Goal: Information Seeking & Learning: Check status

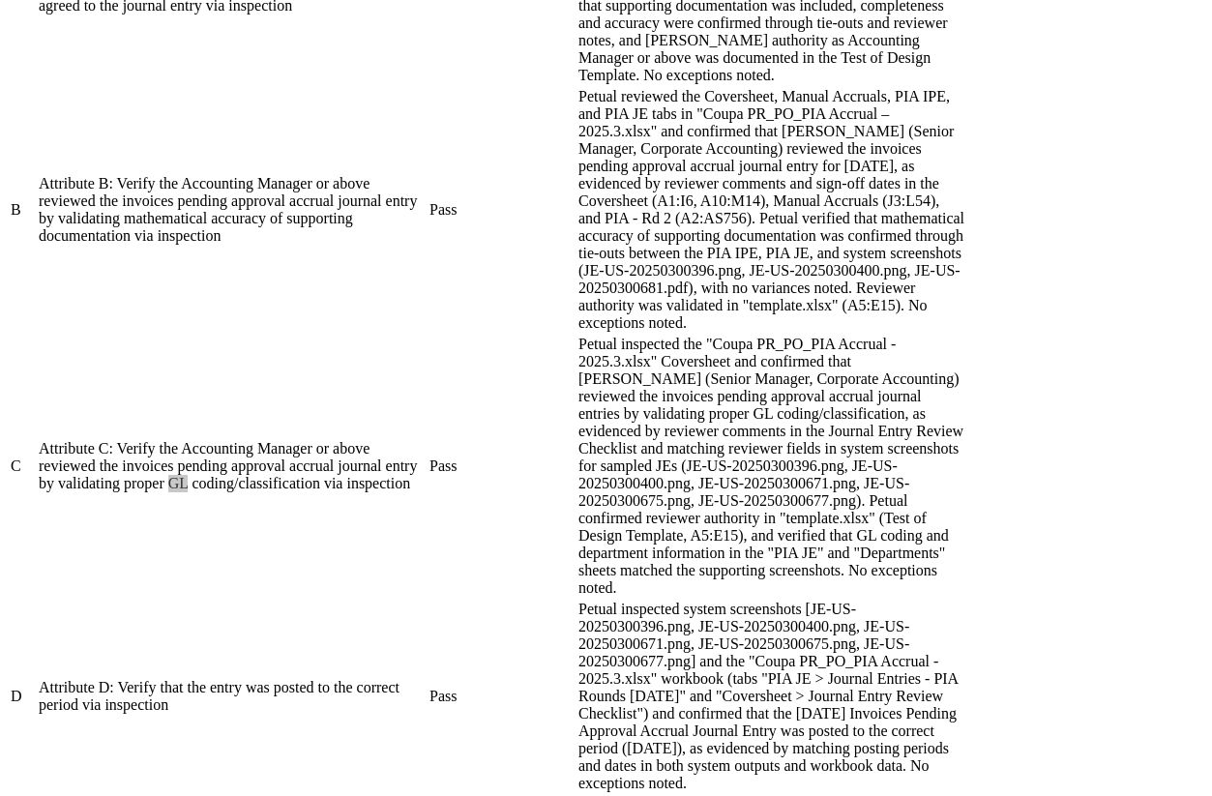
scroll to position [1302, 0]
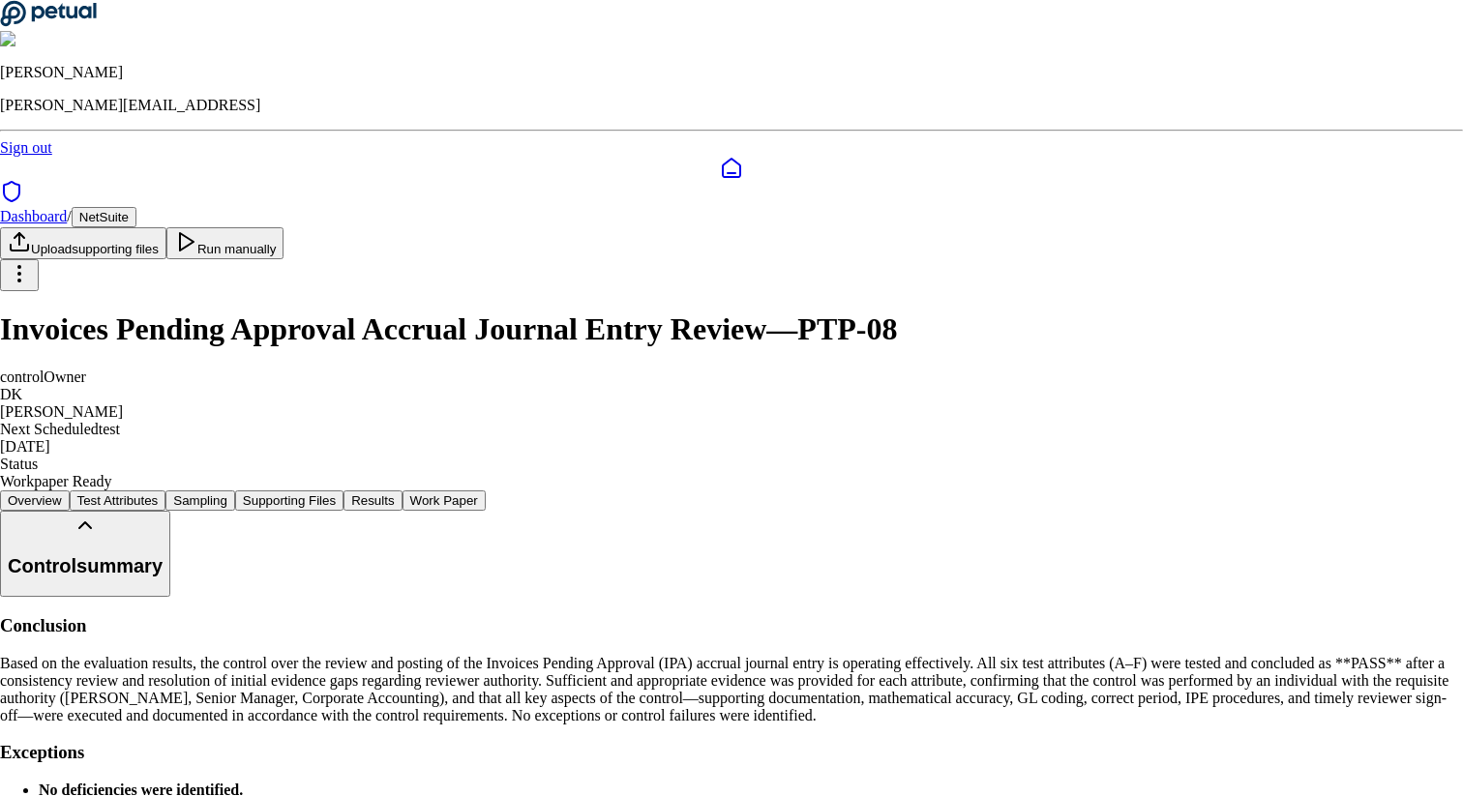
scroll to position [10595, 0]
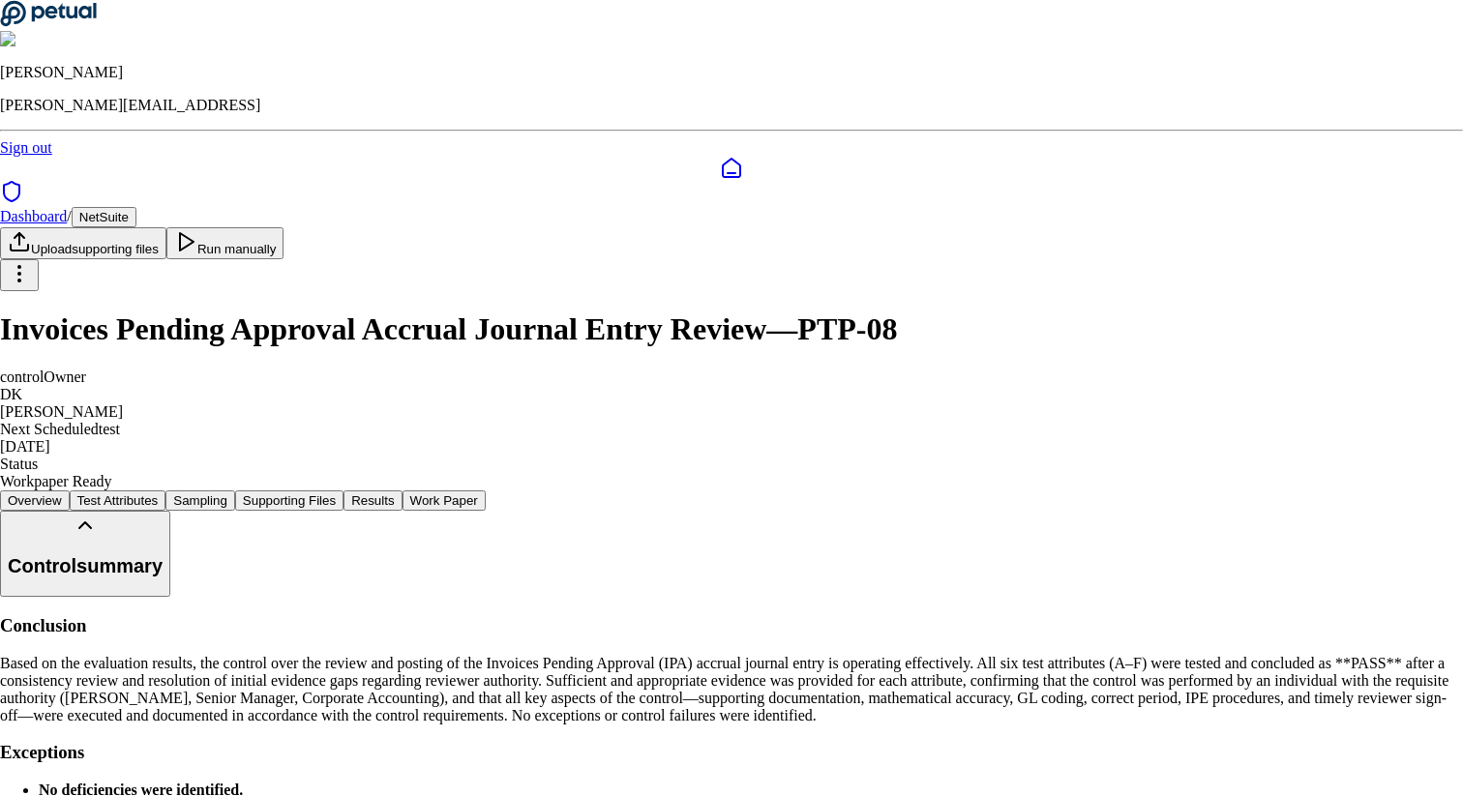
scroll to position [406, 0]
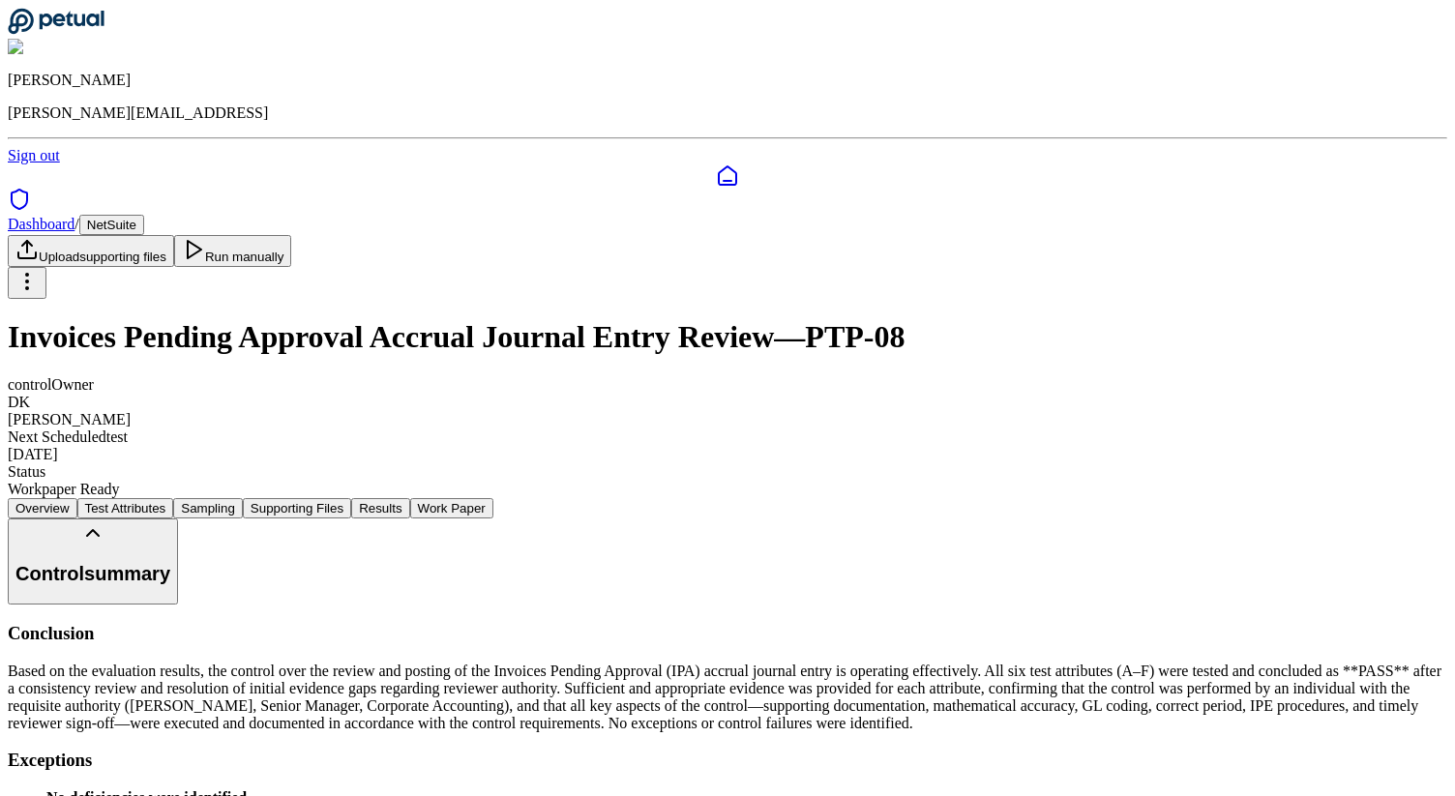
click at [92, 30] on icon at bounding box center [56, 21] width 96 height 25
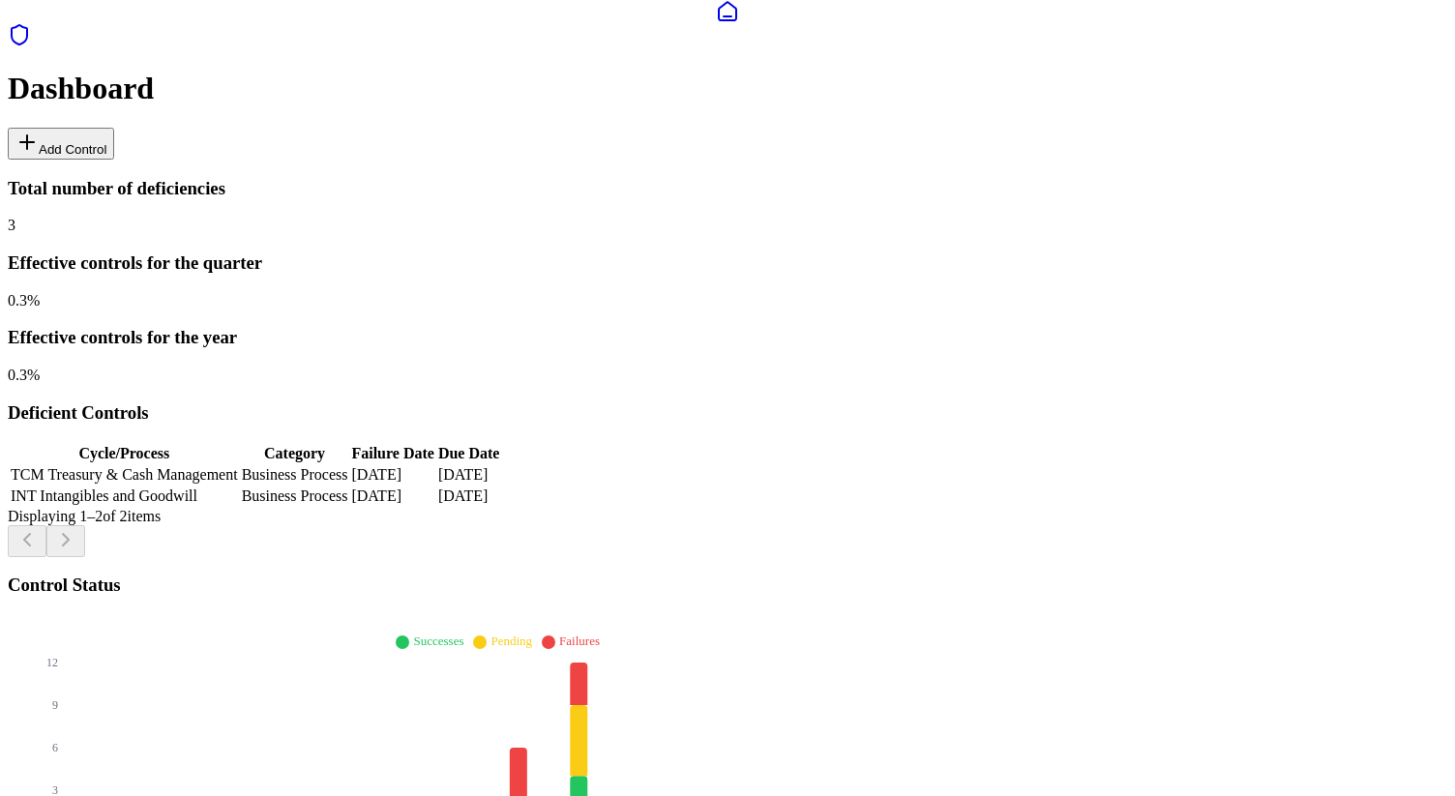
scroll to position [294, 0]
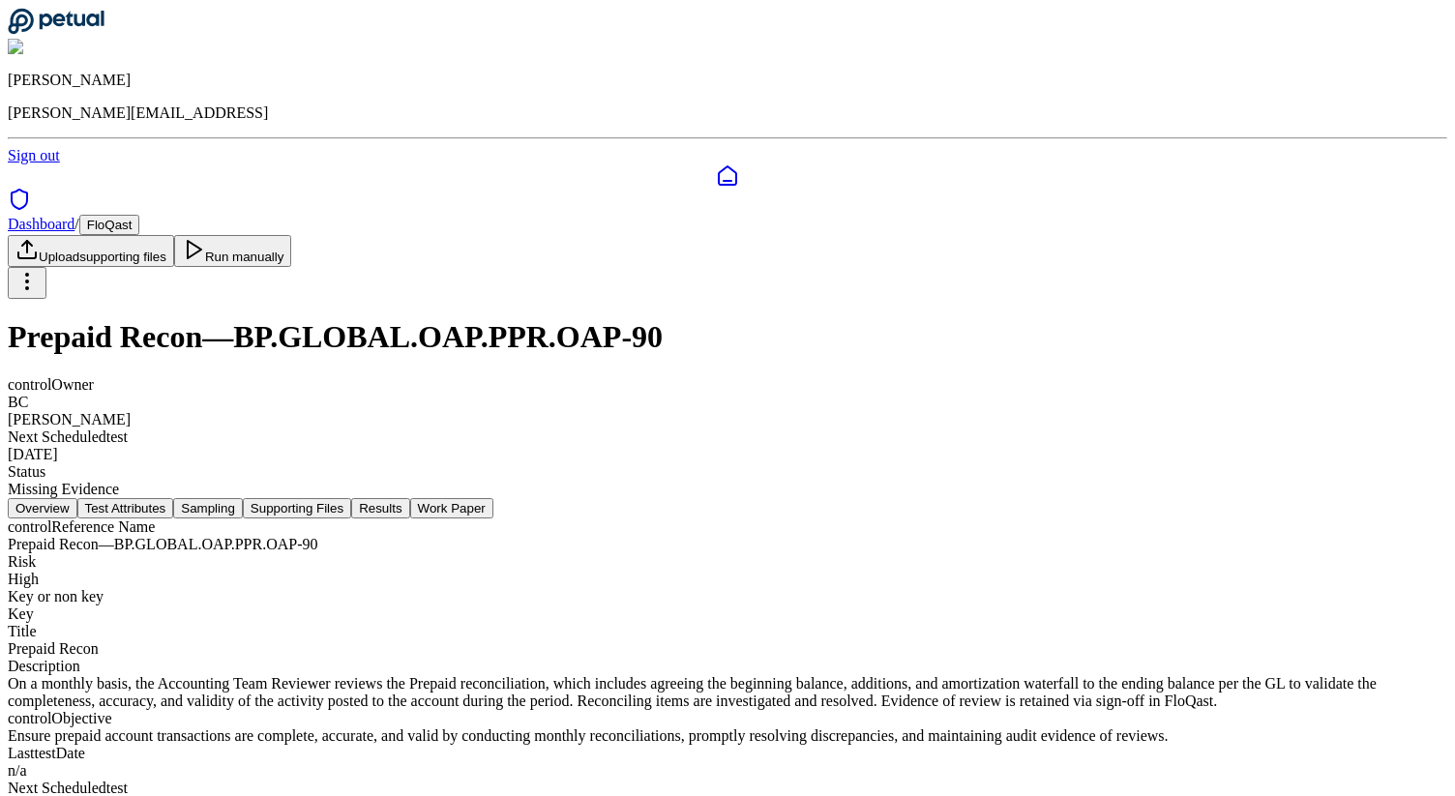
click at [409, 498] on button "Results" at bounding box center [380, 508] width 58 height 20
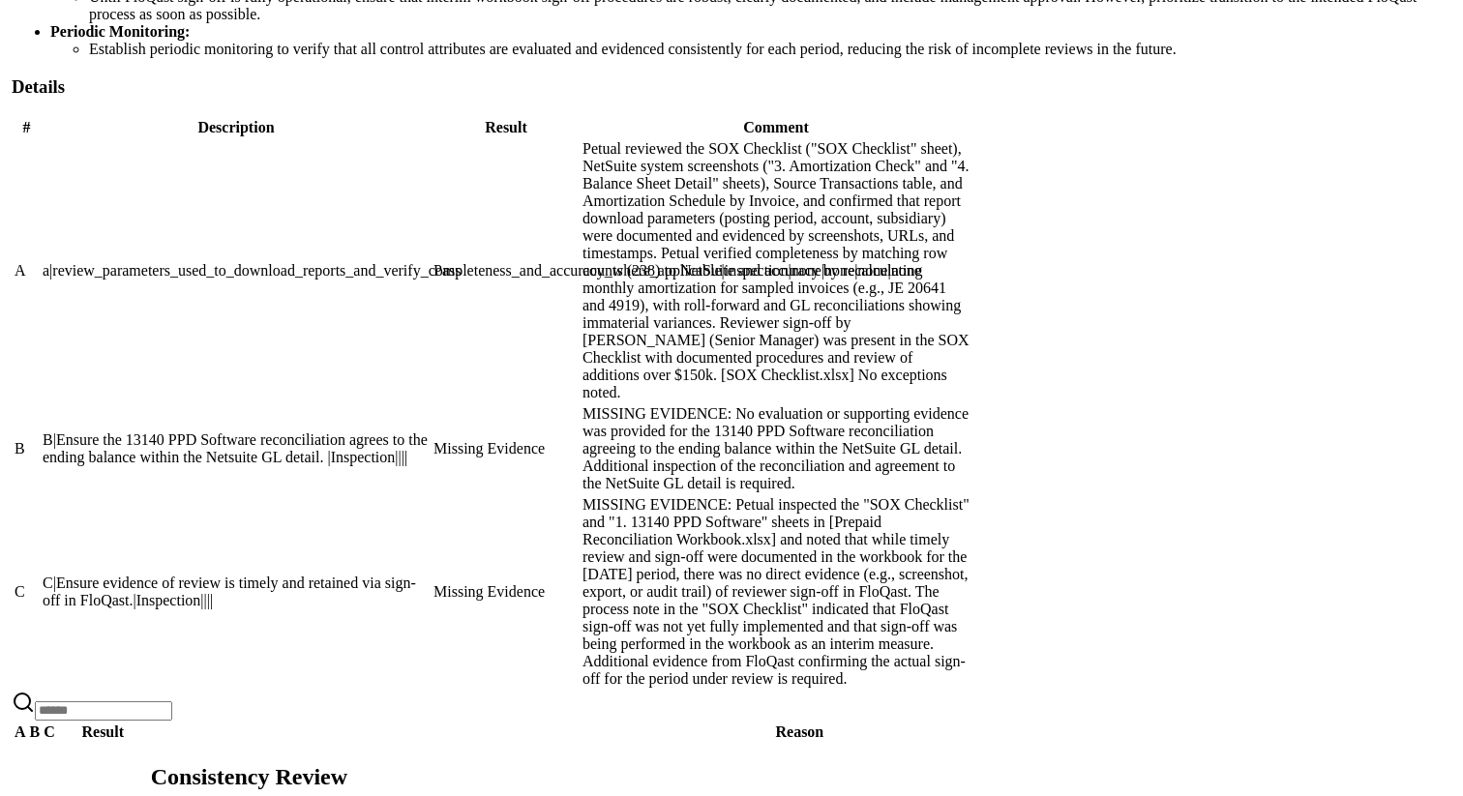
scroll to position [1597, 0]
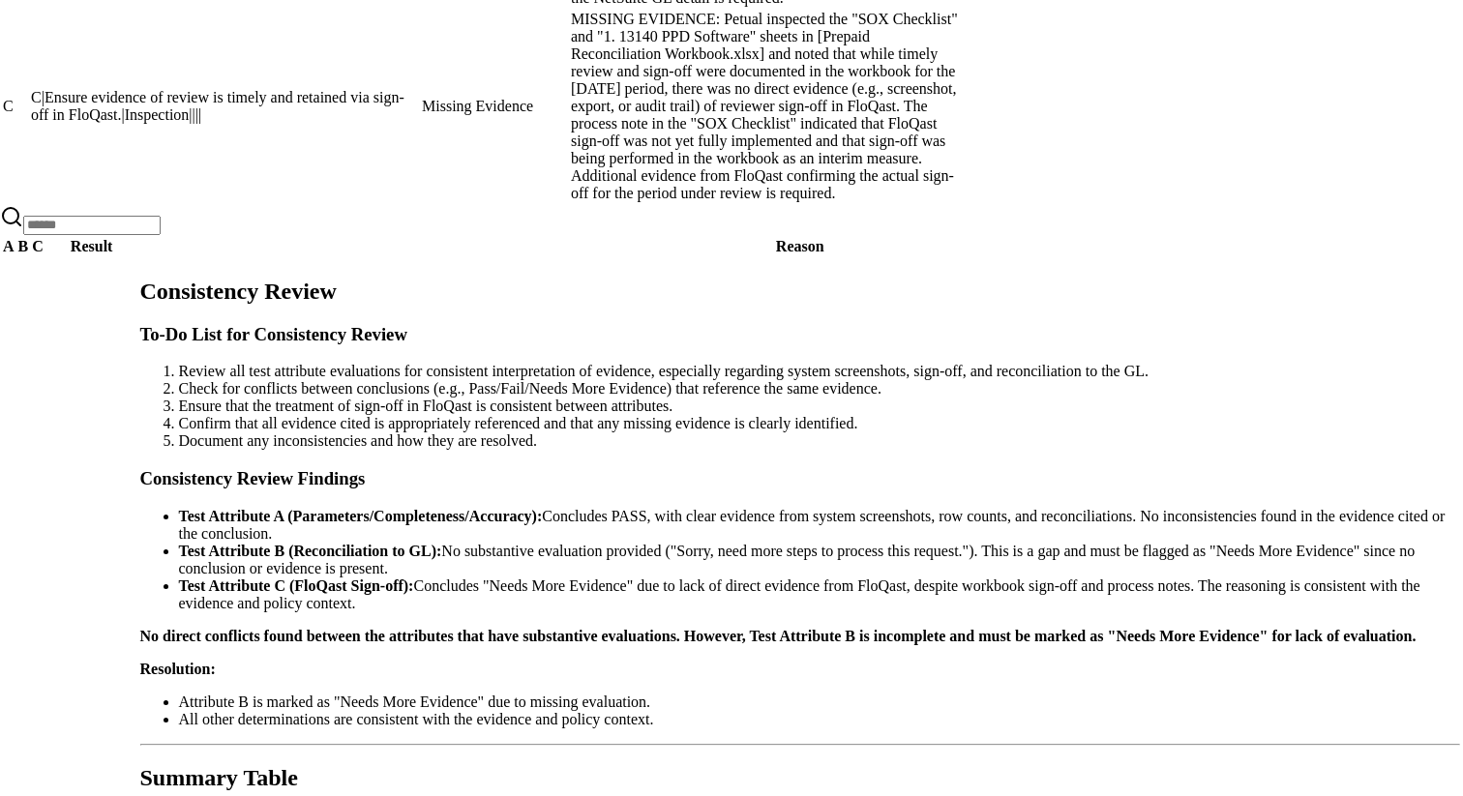
scroll to position [6452, 0]
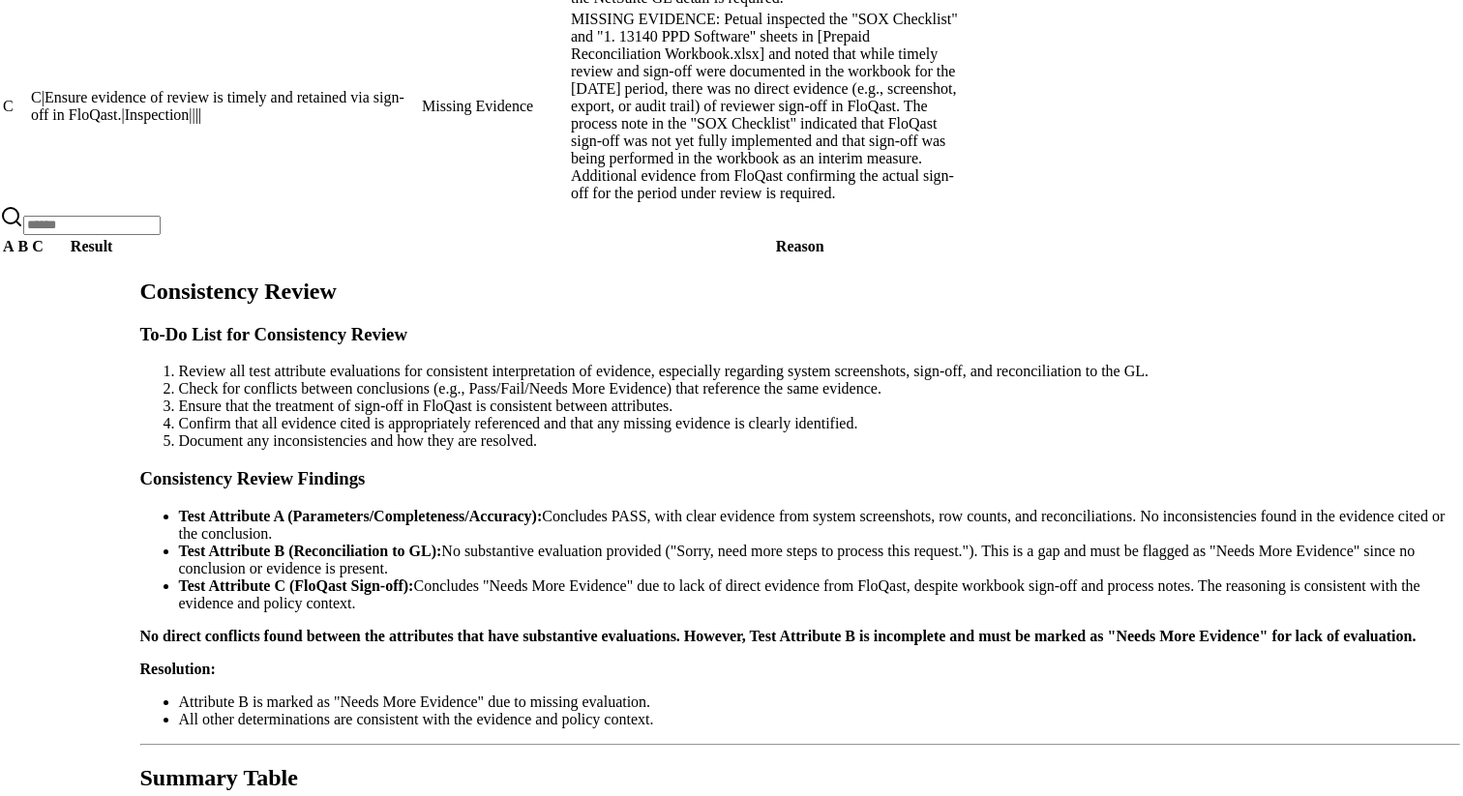
drag, startPoint x: 703, startPoint y: 182, endPoint x: 743, endPoint y: 182, distance: 39.7
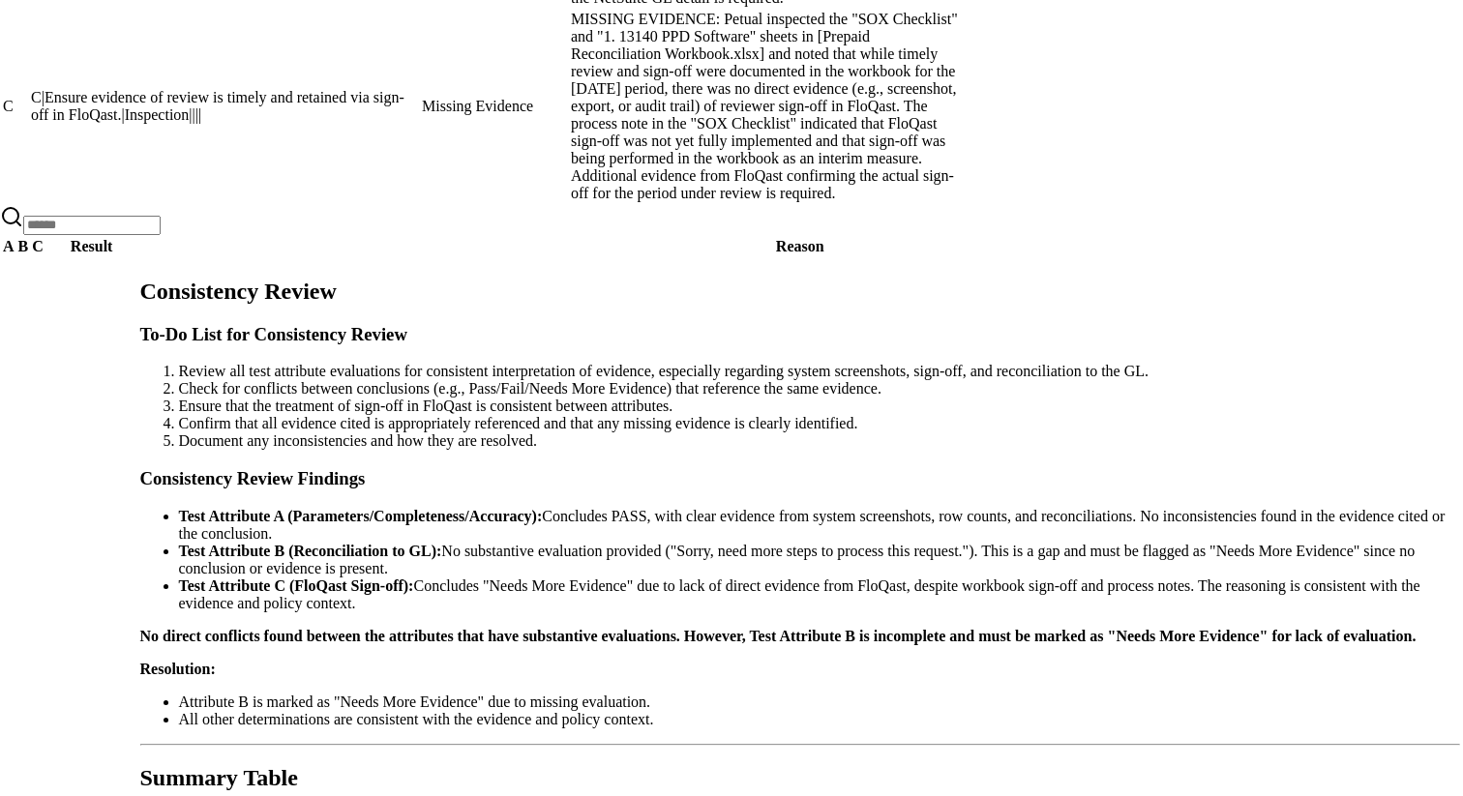
drag, startPoint x: 733, startPoint y: 176, endPoint x: 1145, endPoint y: 193, distance: 411.6
copy h3 "a|review_parameters_used_to_download_reports_and_verify_completeness_and_accura…"
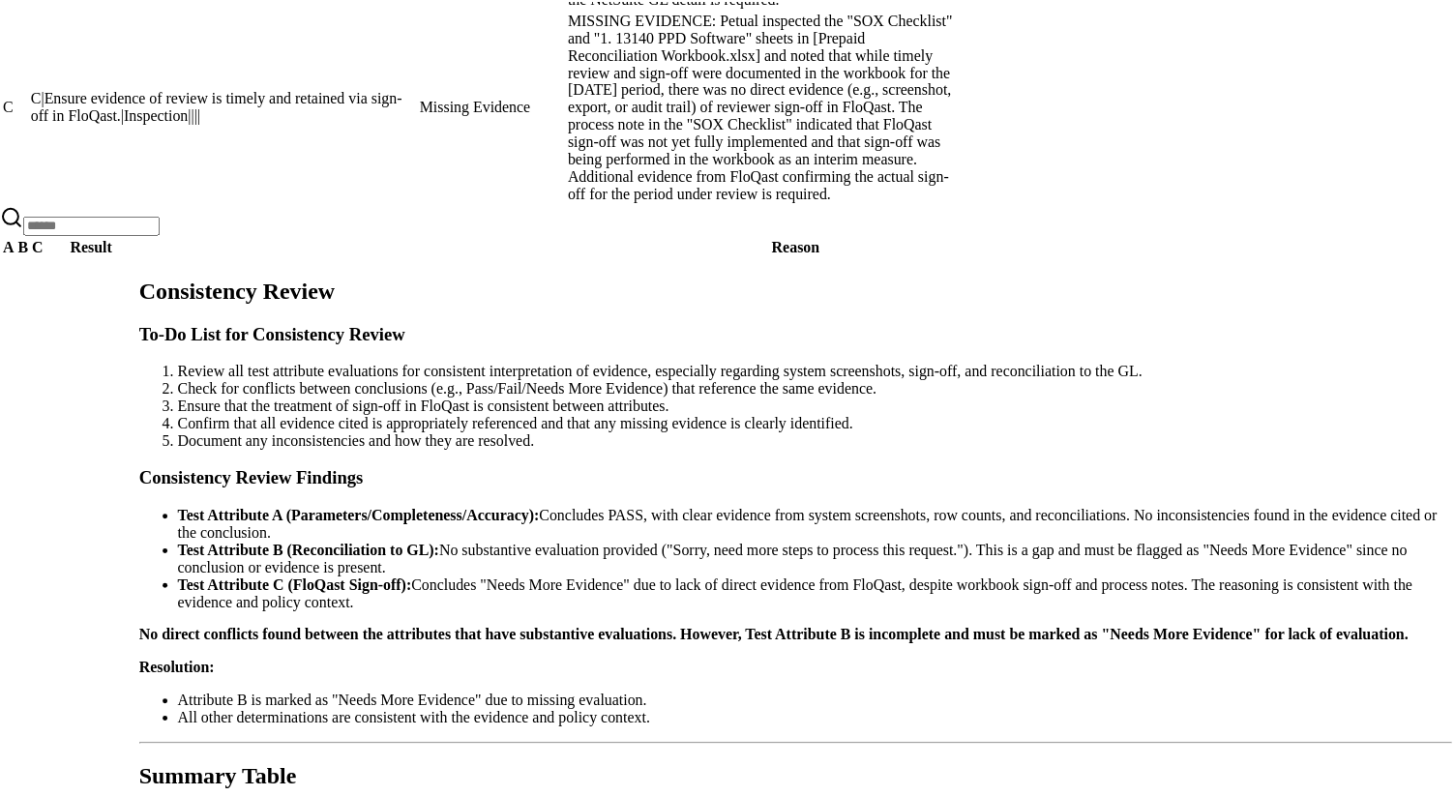
scroll to position [268, 0]
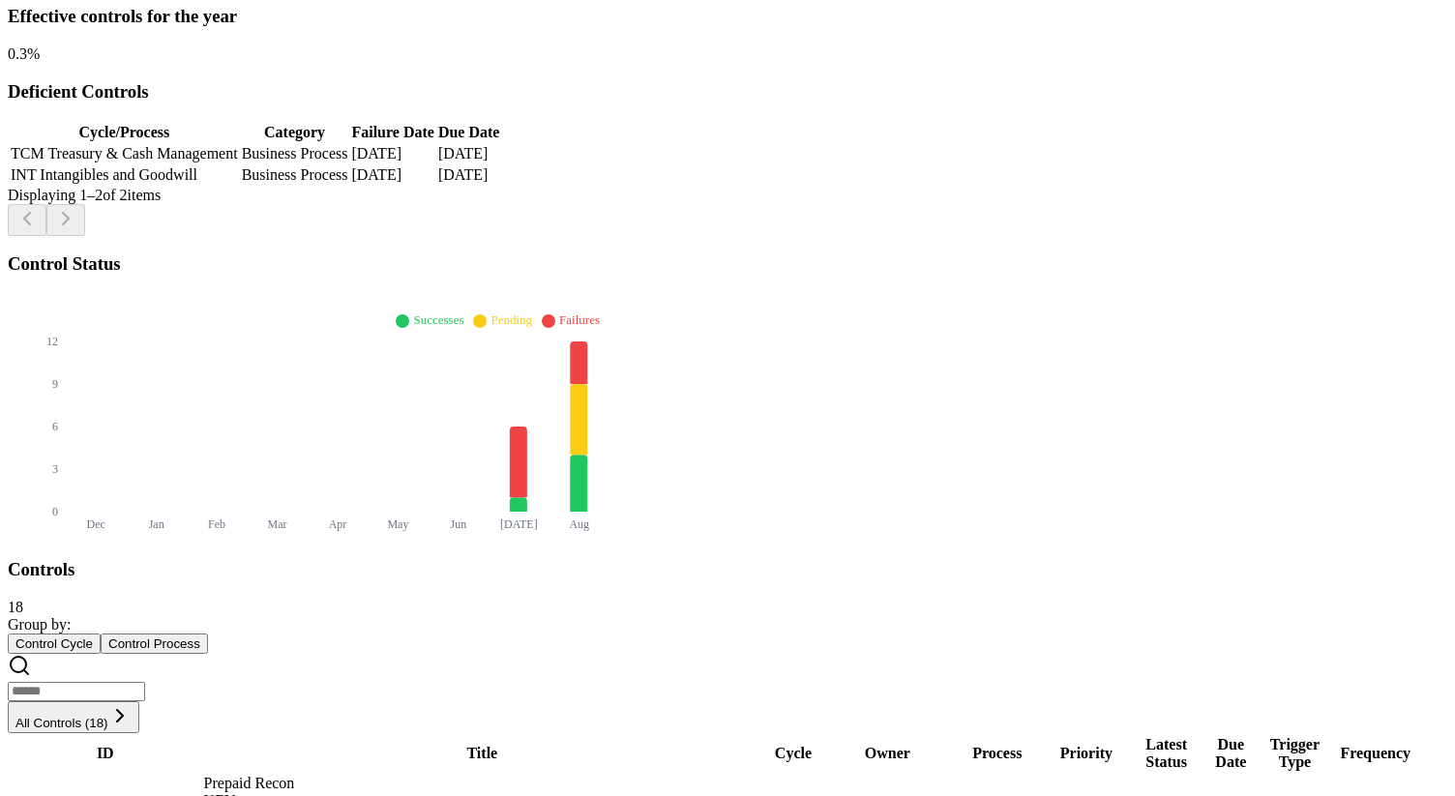
scroll to position [488, 0]
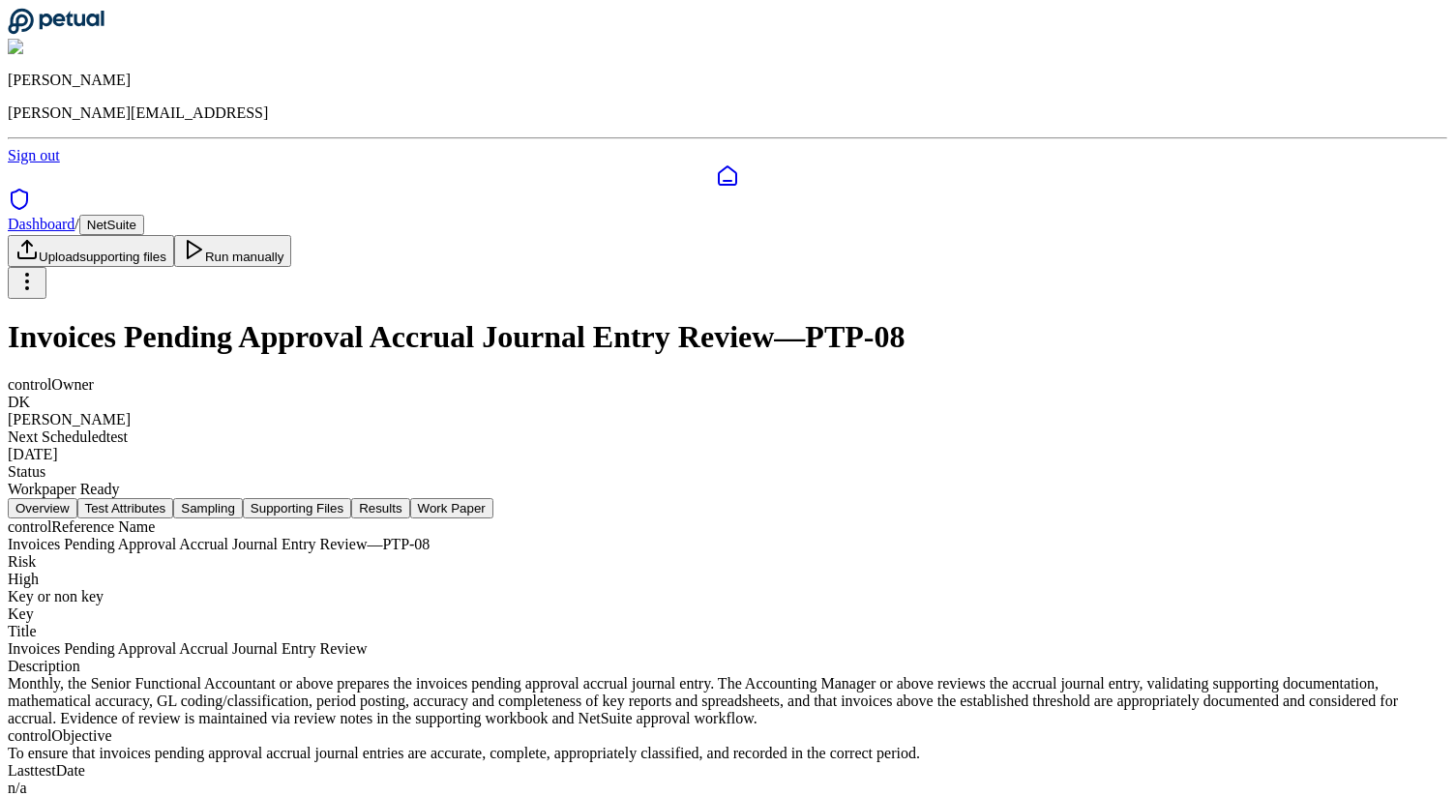
click at [409, 498] on button "Results" at bounding box center [380, 508] width 58 height 20
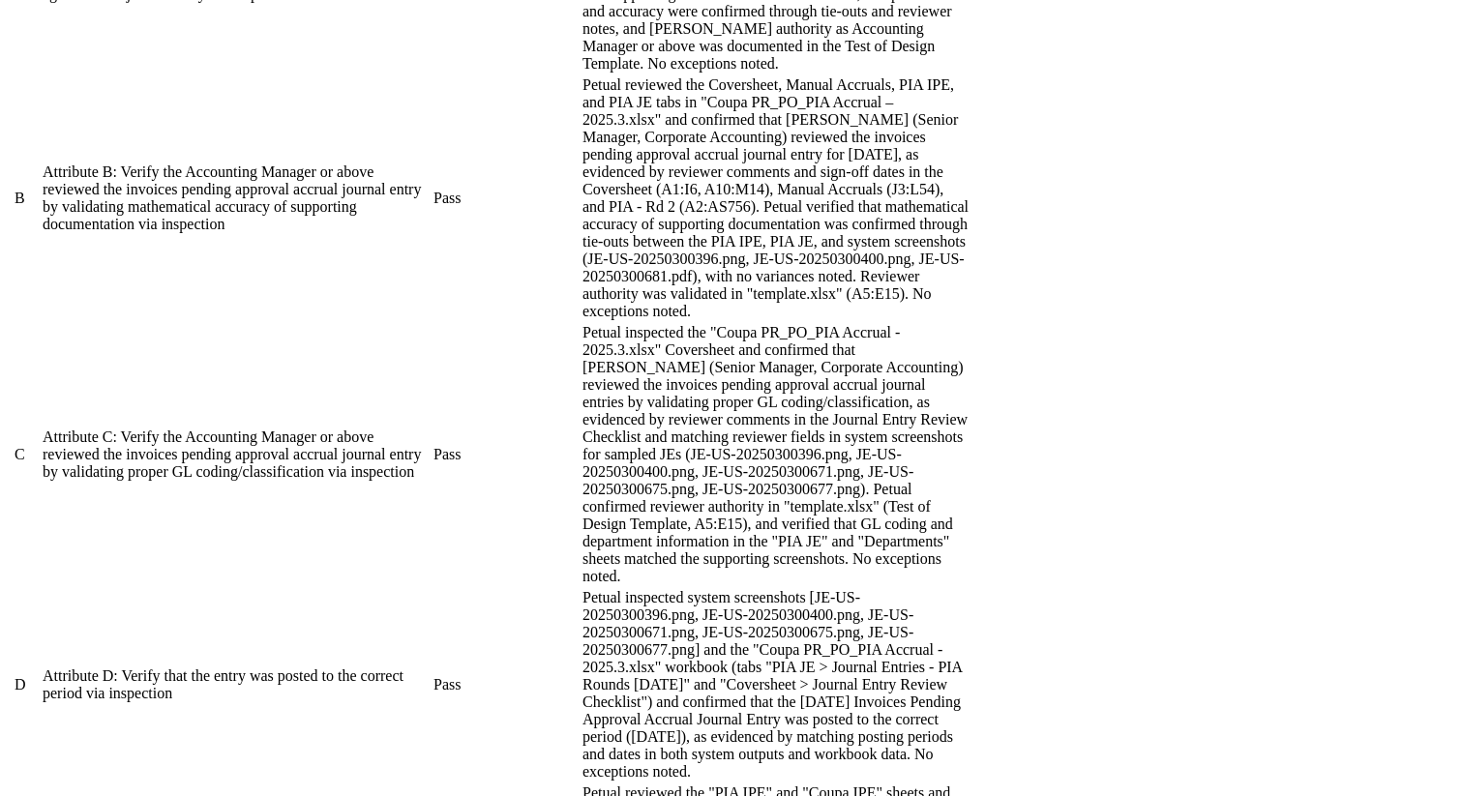
scroll to position [1161, 0]
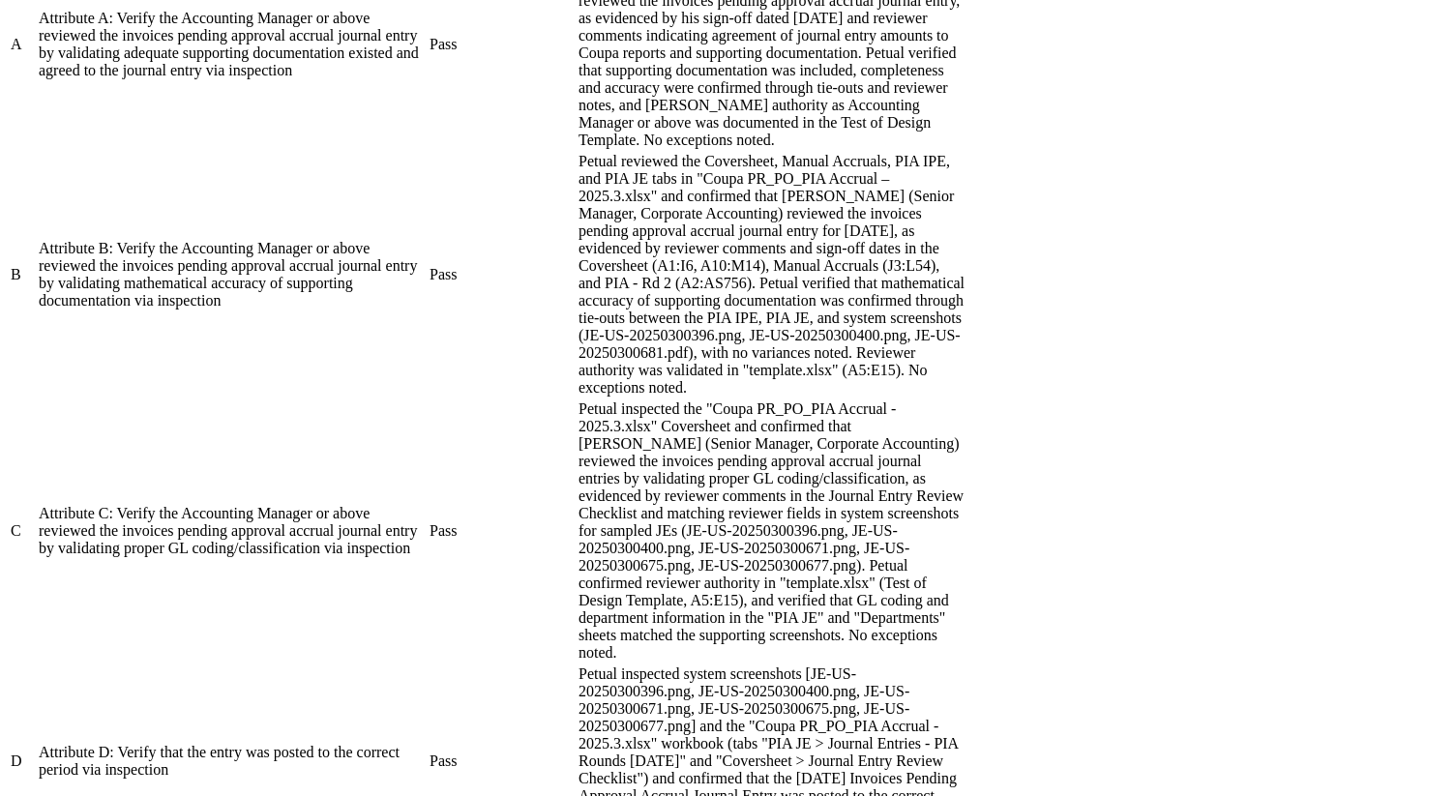
click at [457, 52] on span "Pass" at bounding box center [443, 44] width 27 height 16
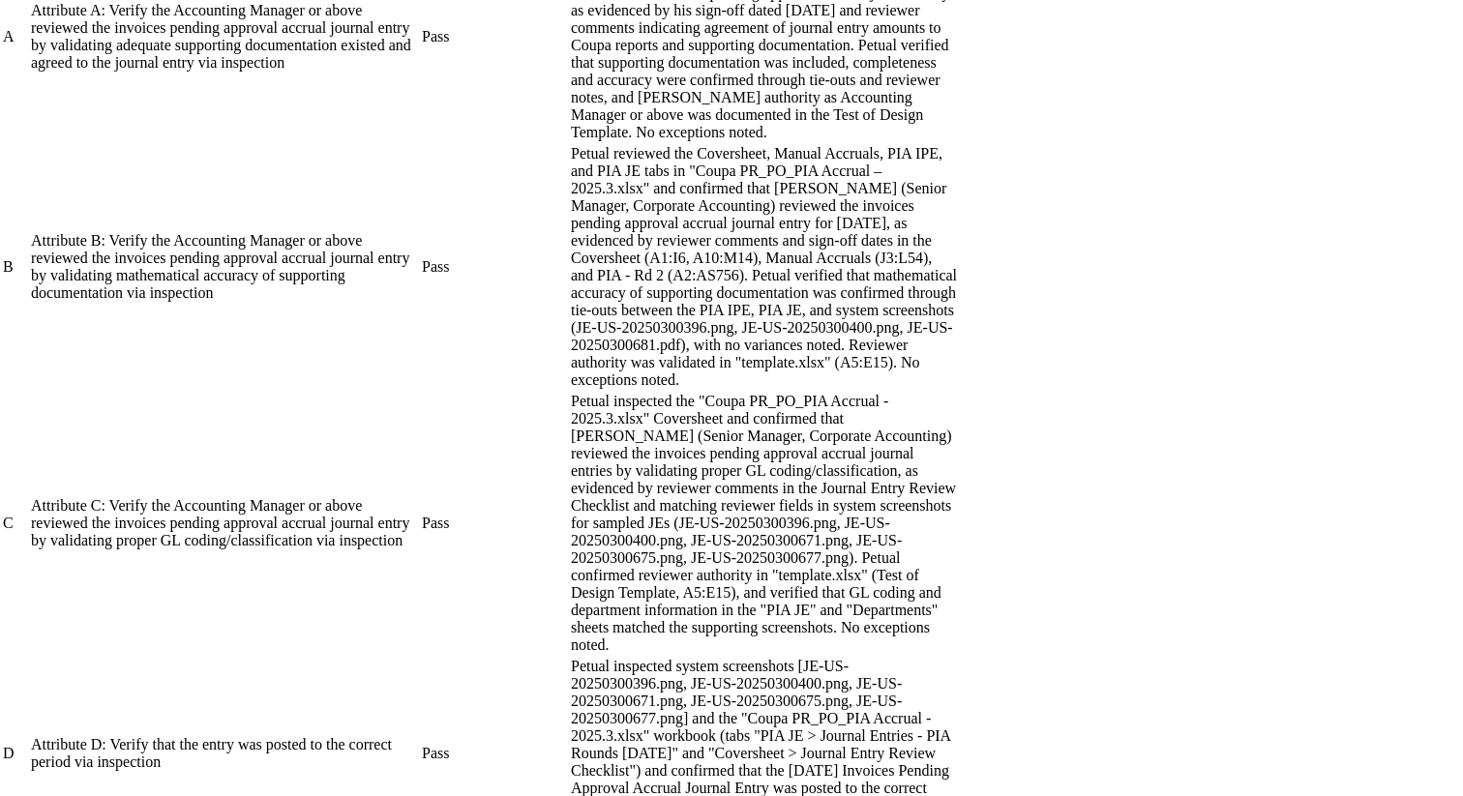
scroll to position [455, 0]
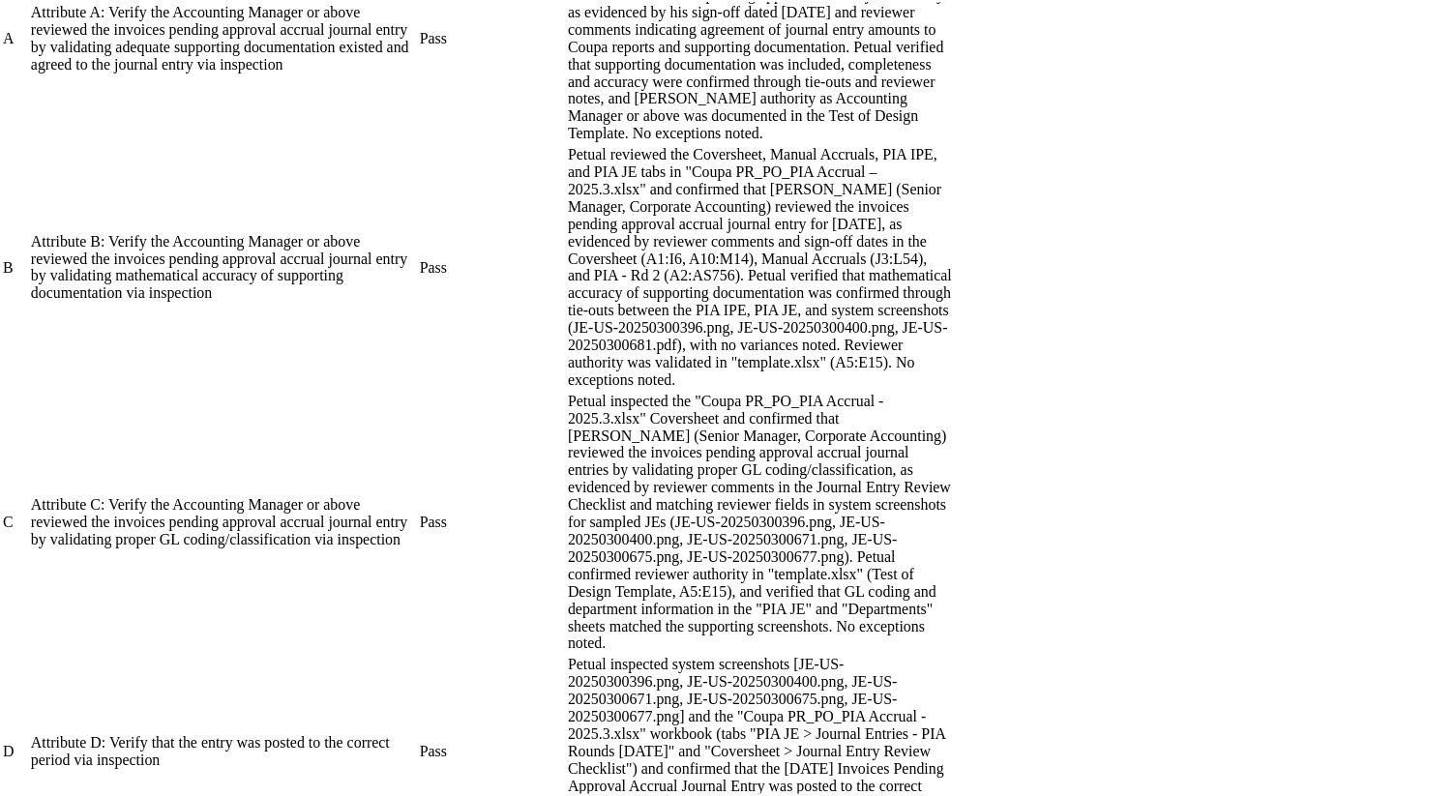
scroll to position [428, 0]
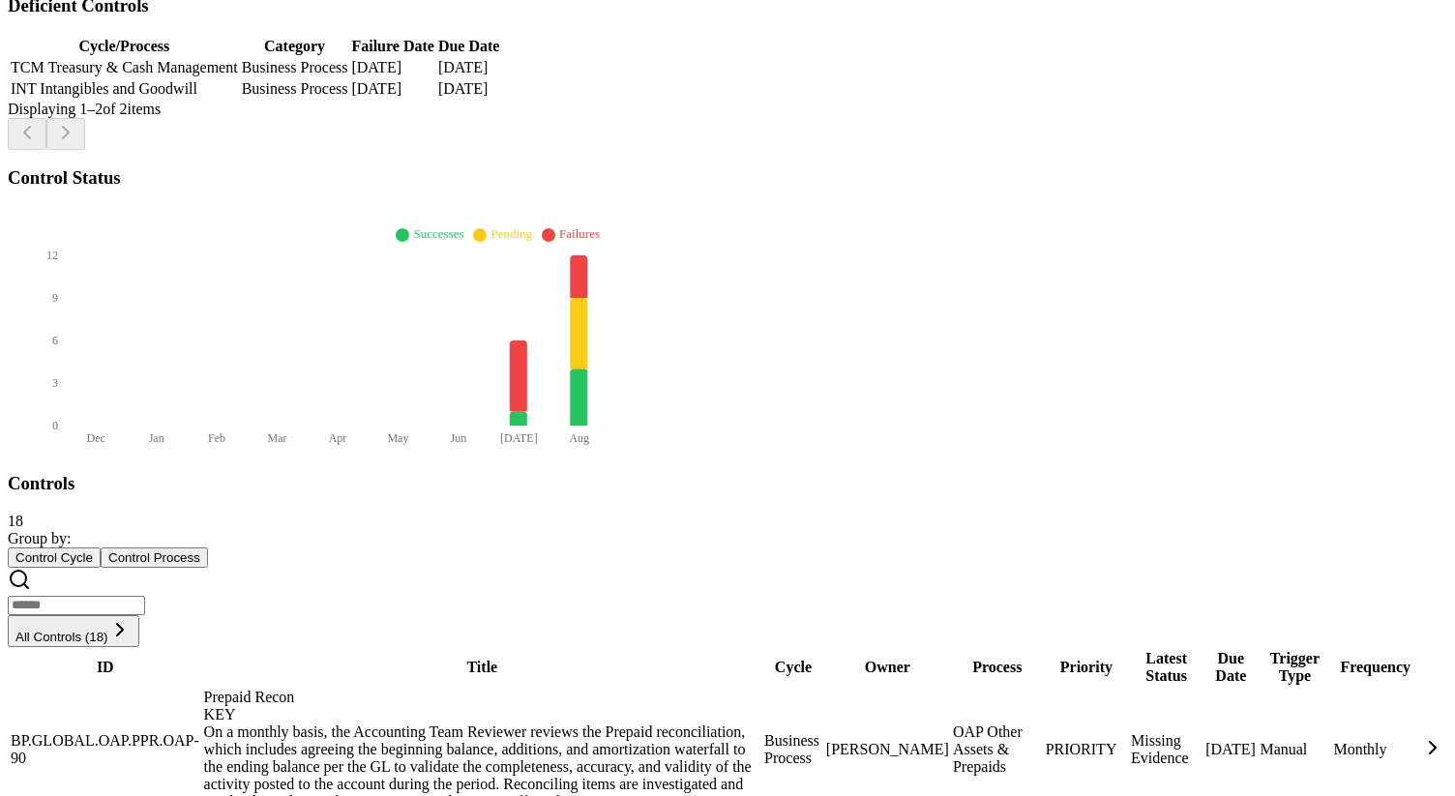
scroll to position [663, 0]
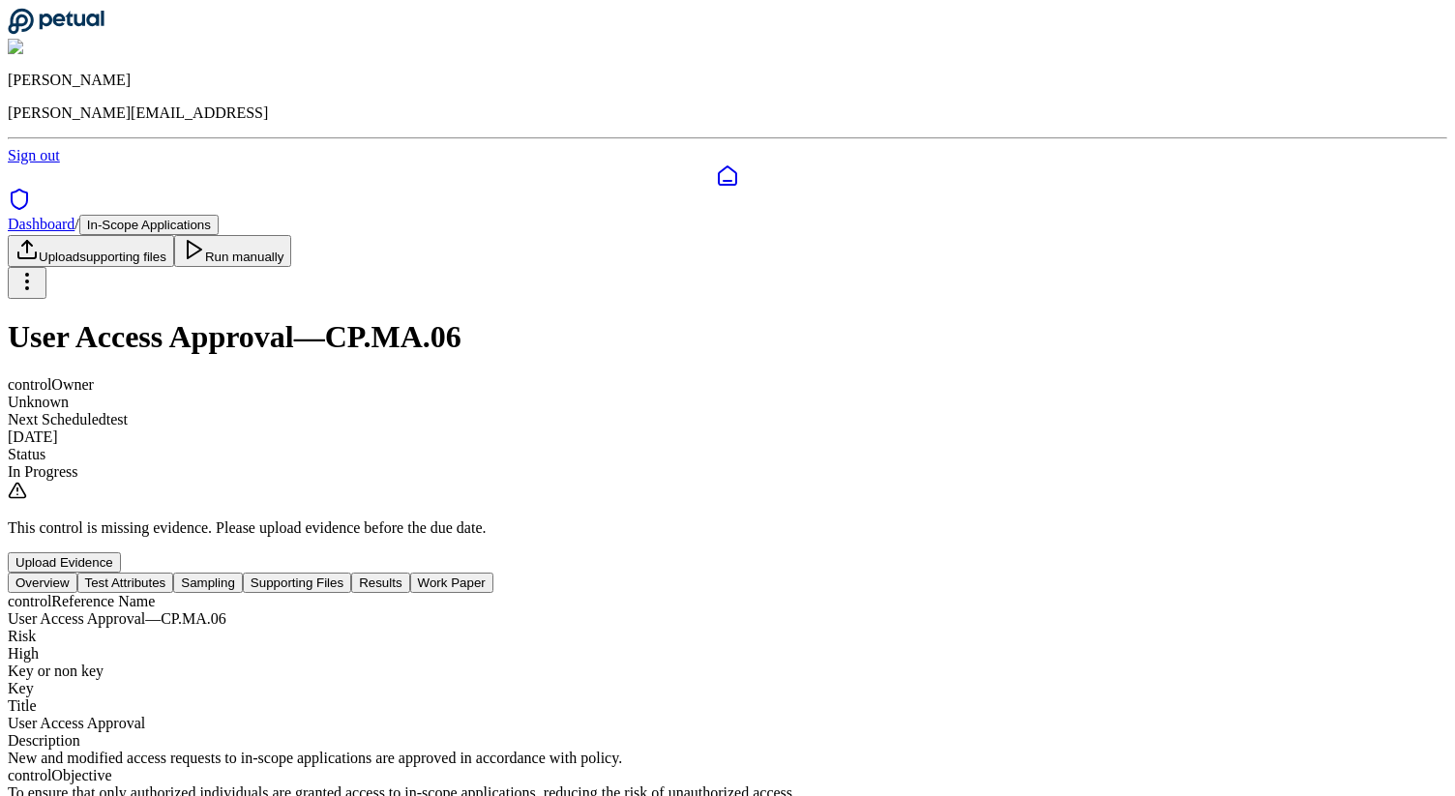
click at [409, 573] on button "Results" at bounding box center [380, 583] width 58 height 20
